Goal: Find specific page/section: Find specific page/section

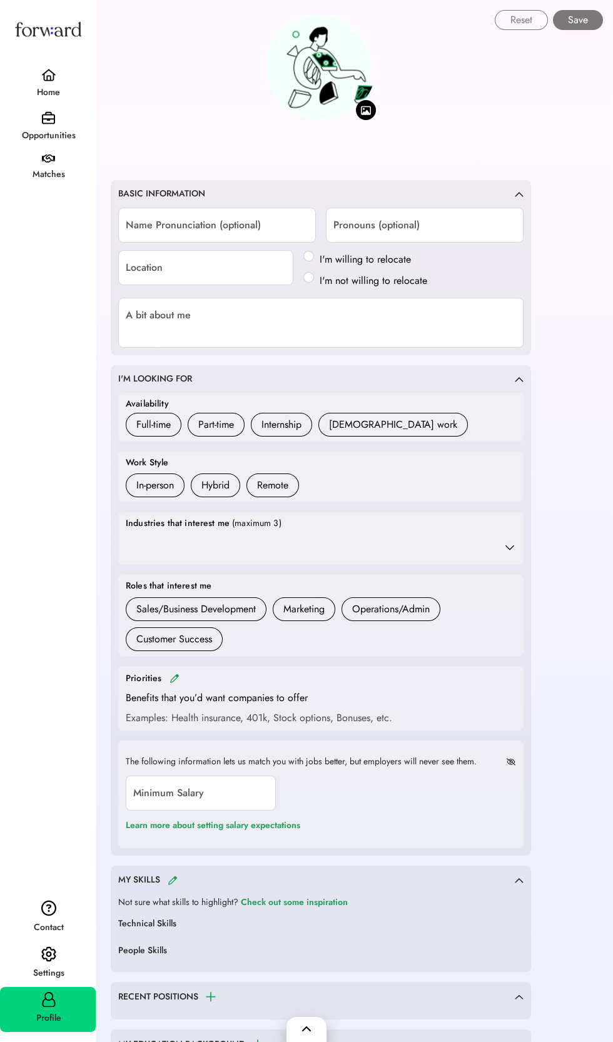
click at [46, 75] on img at bounding box center [48, 75] width 15 height 13
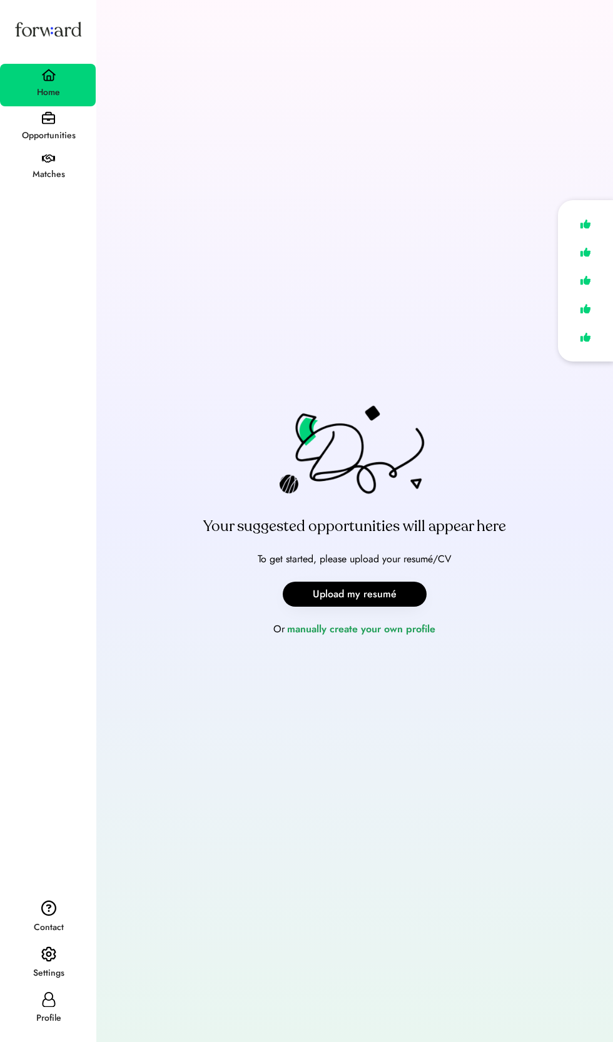
click at [53, 1018] on div "Profile" at bounding box center [48, 1017] width 94 height 15
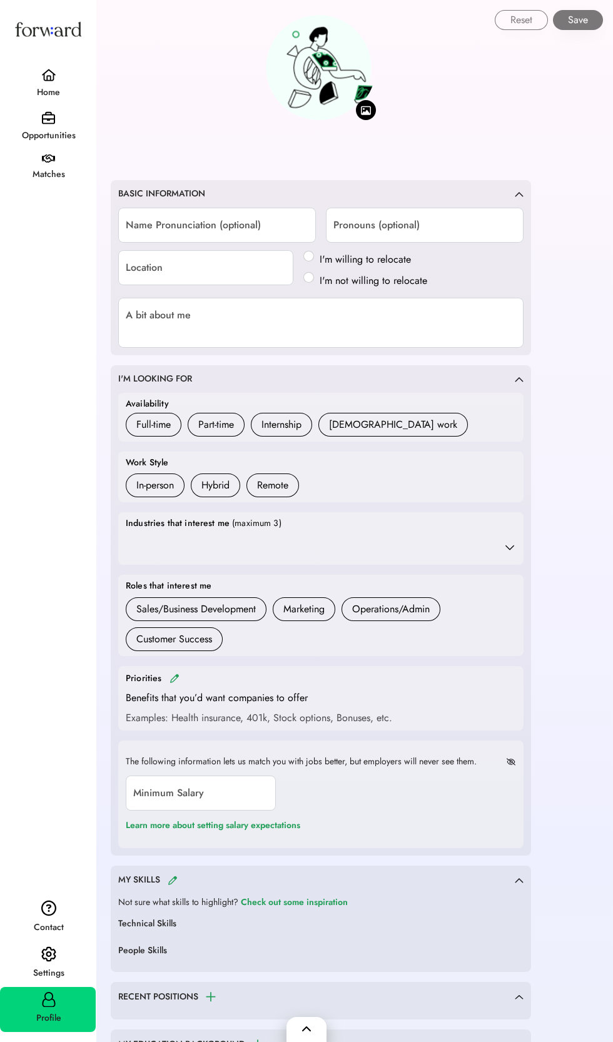
click at [43, 1000] on use at bounding box center [48, 1000] width 13 height 16
click at [43, 950] on img at bounding box center [48, 954] width 15 height 16
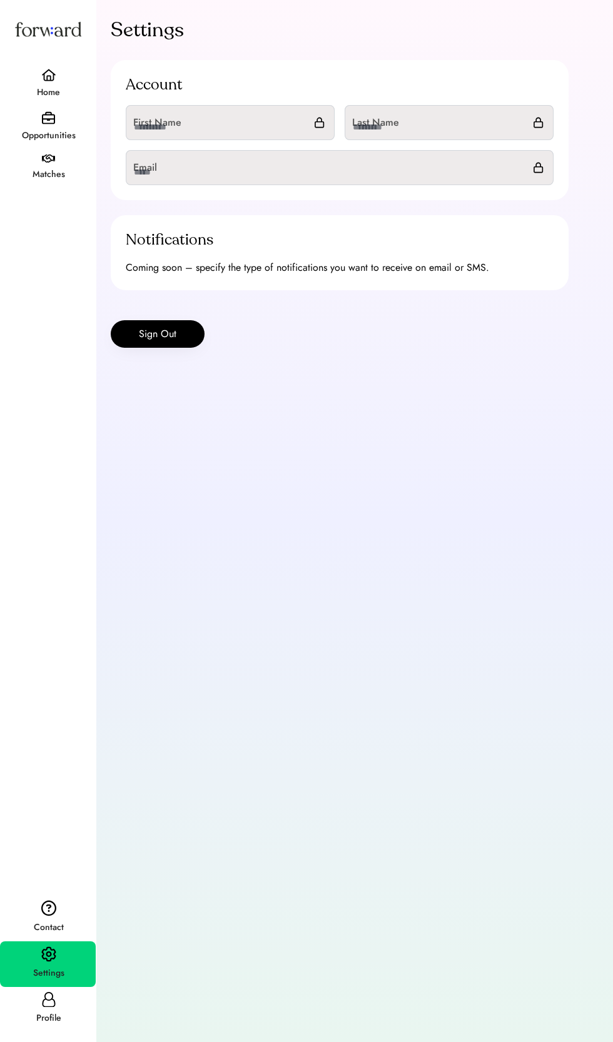
click at [54, 1036] on div "Home Opportunities Matches Contact Settings Profile" at bounding box center [48, 521] width 96 height 1042
click at [58, 1035] on div "Home Opportunities Matches Contact Settings Profile" at bounding box center [48, 521] width 96 height 1042
click at [64, 1017] on div "Profile" at bounding box center [48, 1017] width 94 height 15
